Goal: Find specific page/section: Find specific page/section

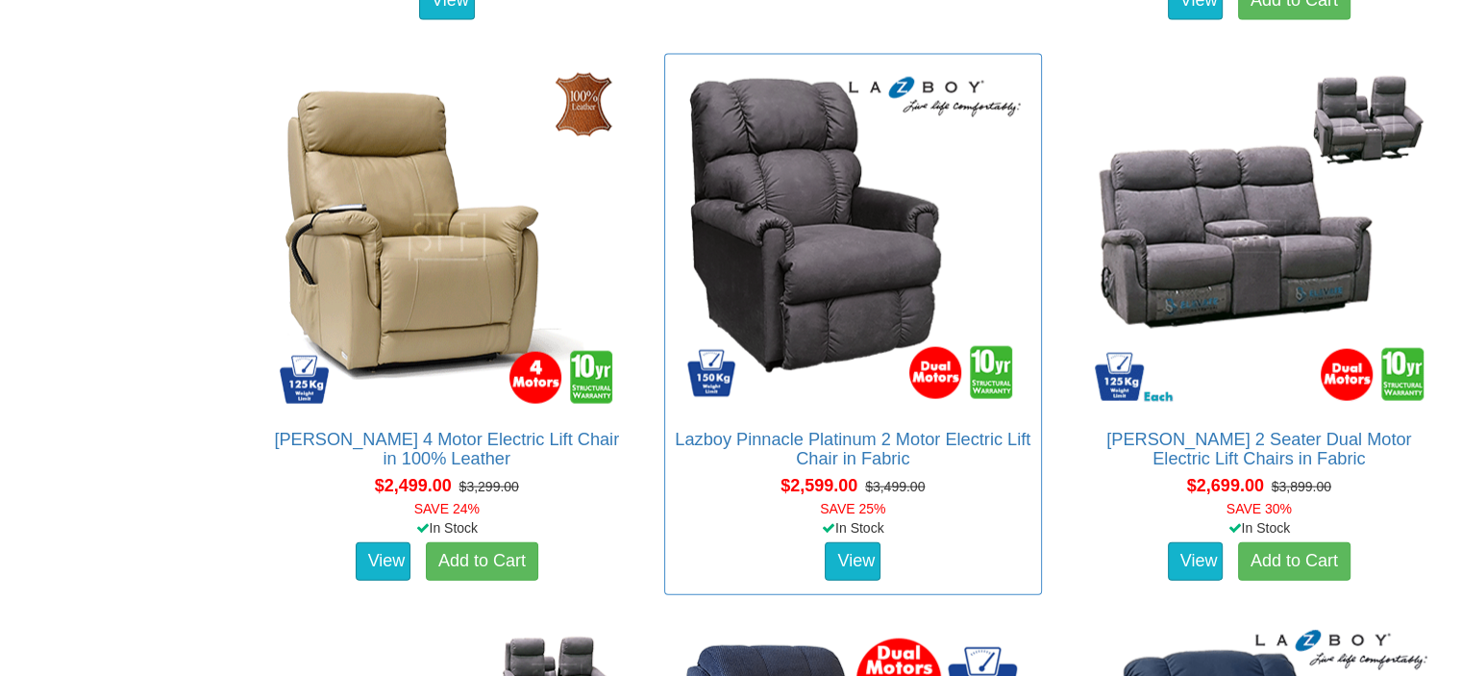
scroll to position [4132, 0]
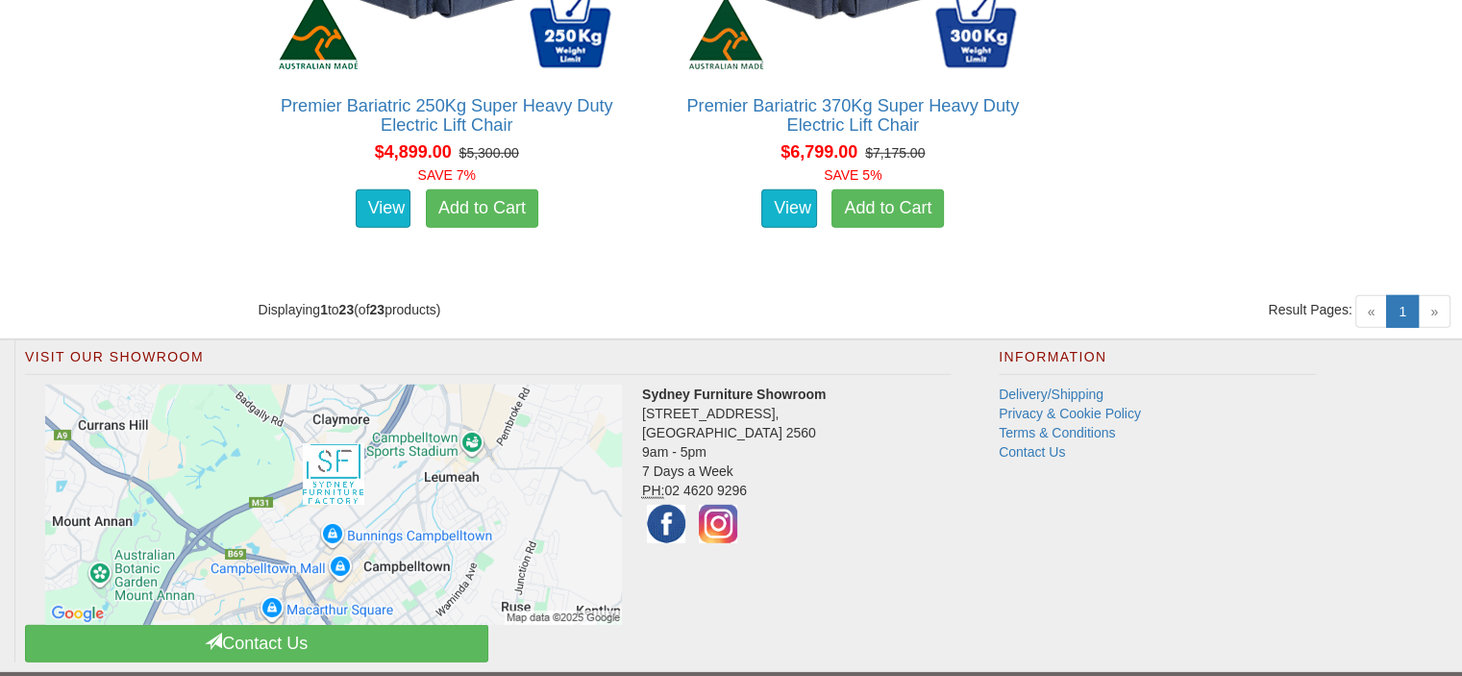
scroll to position [5597, 0]
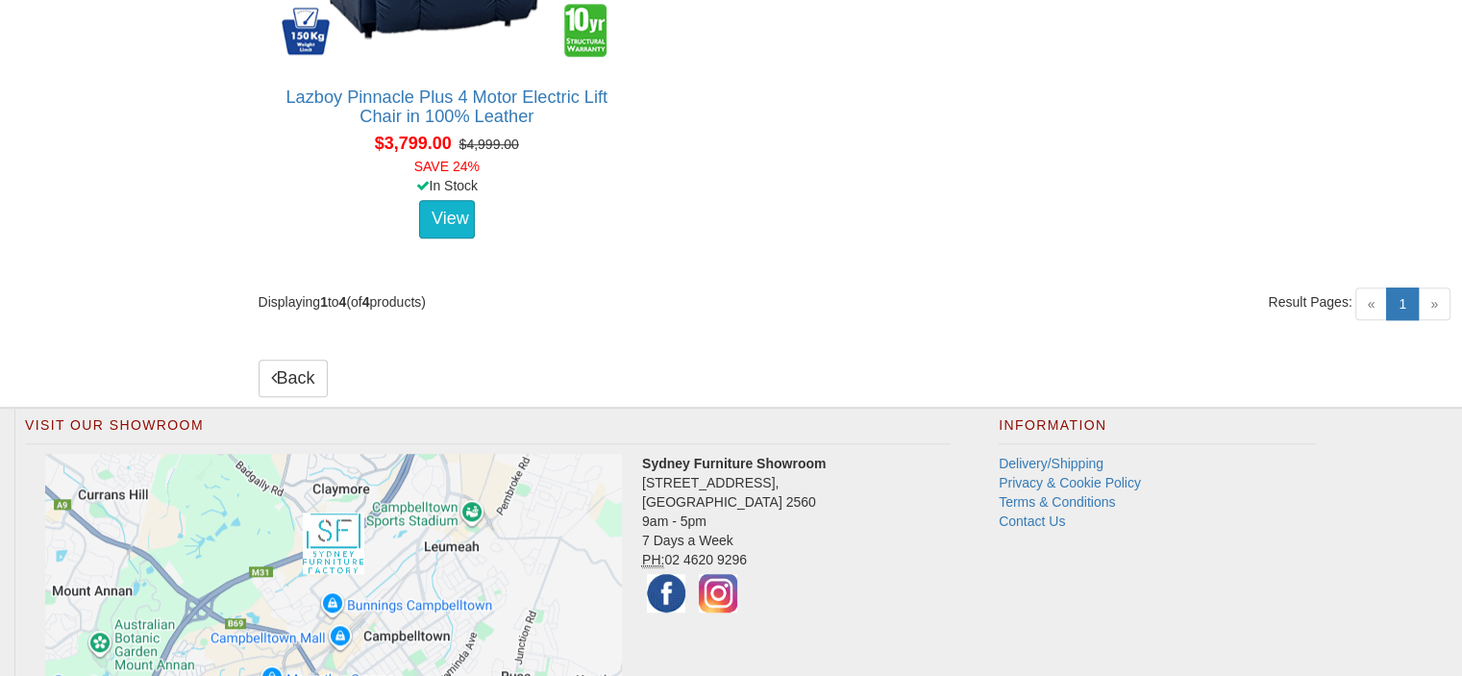
scroll to position [1442, 0]
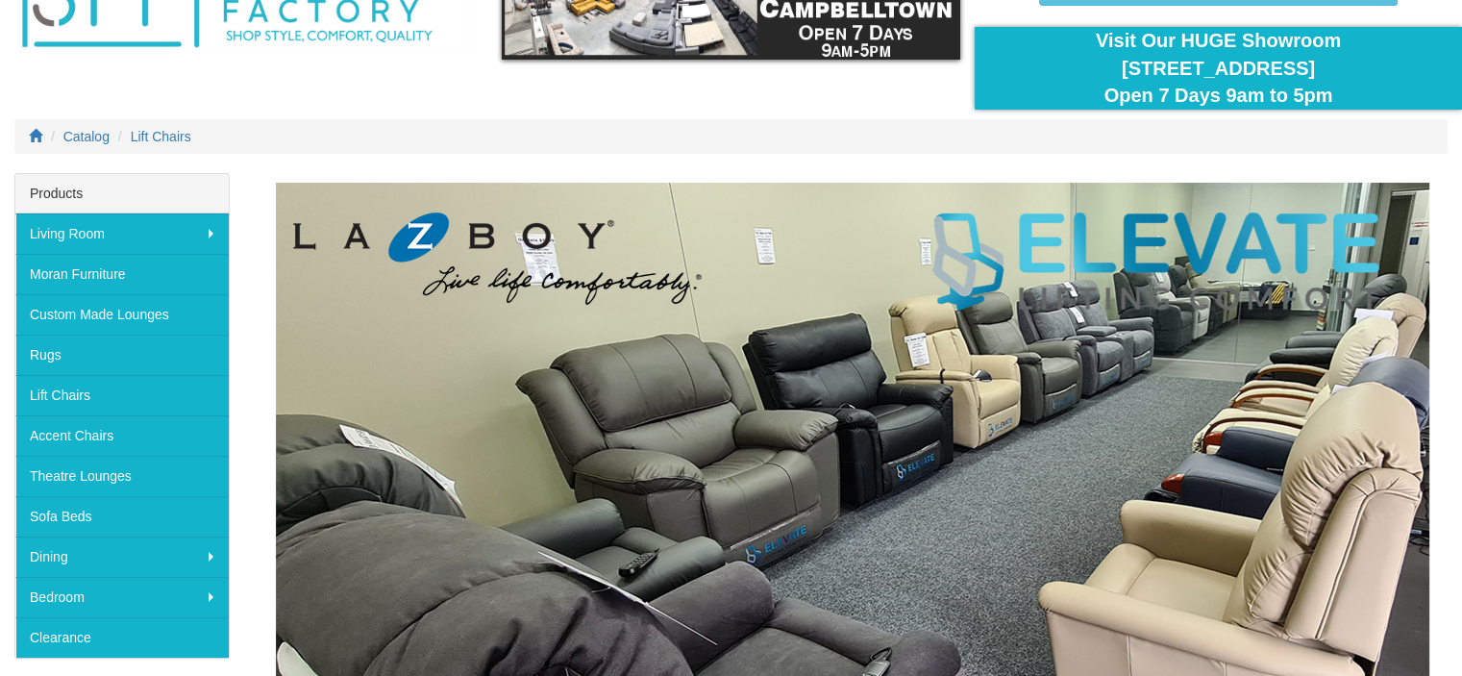
scroll to position [96, 0]
